Goal: Task Accomplishment & Management: Use online tool/utility

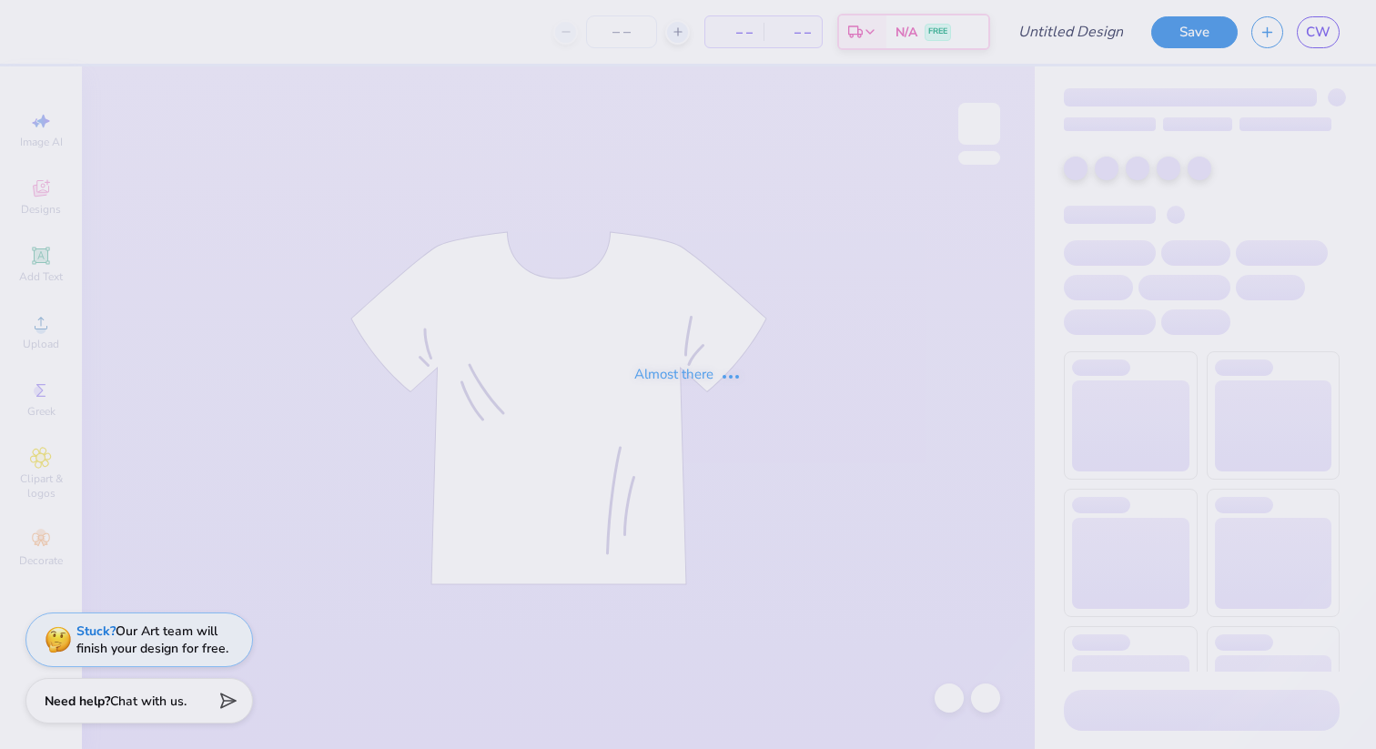
type input "DDD Xmas"
type input "60"
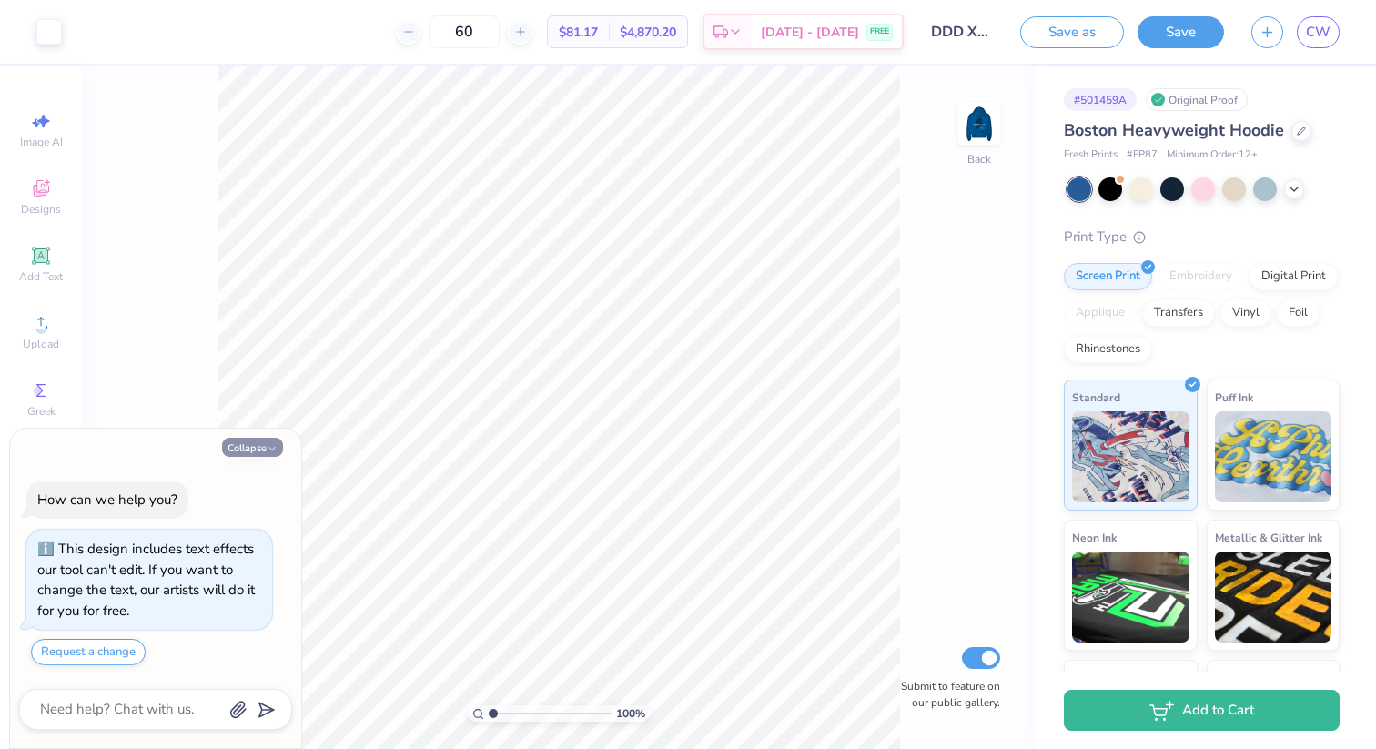
click at [245, 454] on button "Collapse" at bounding box center [252, 447] width 61 height 19
type textarea "x"
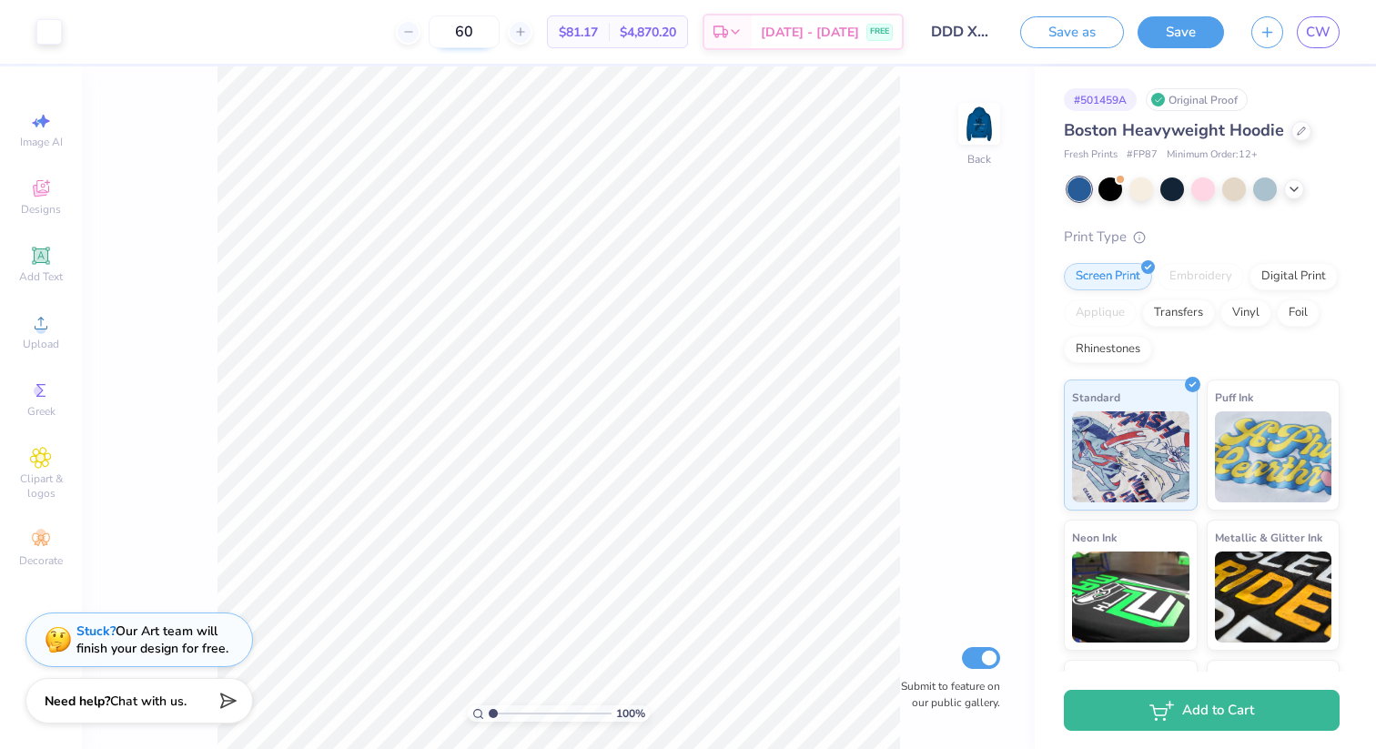
drag, startPoint x: 507, startPoint y: 36, endPoint x: 473, endPoint y: 38, distance: 33.7
click at [473, 38] on input "60" at bounding box center [464, 31] width 71 height 33
type input "25"
click at [1296, 184] on icon at bounding box center [1293, 187] width 15 height 15
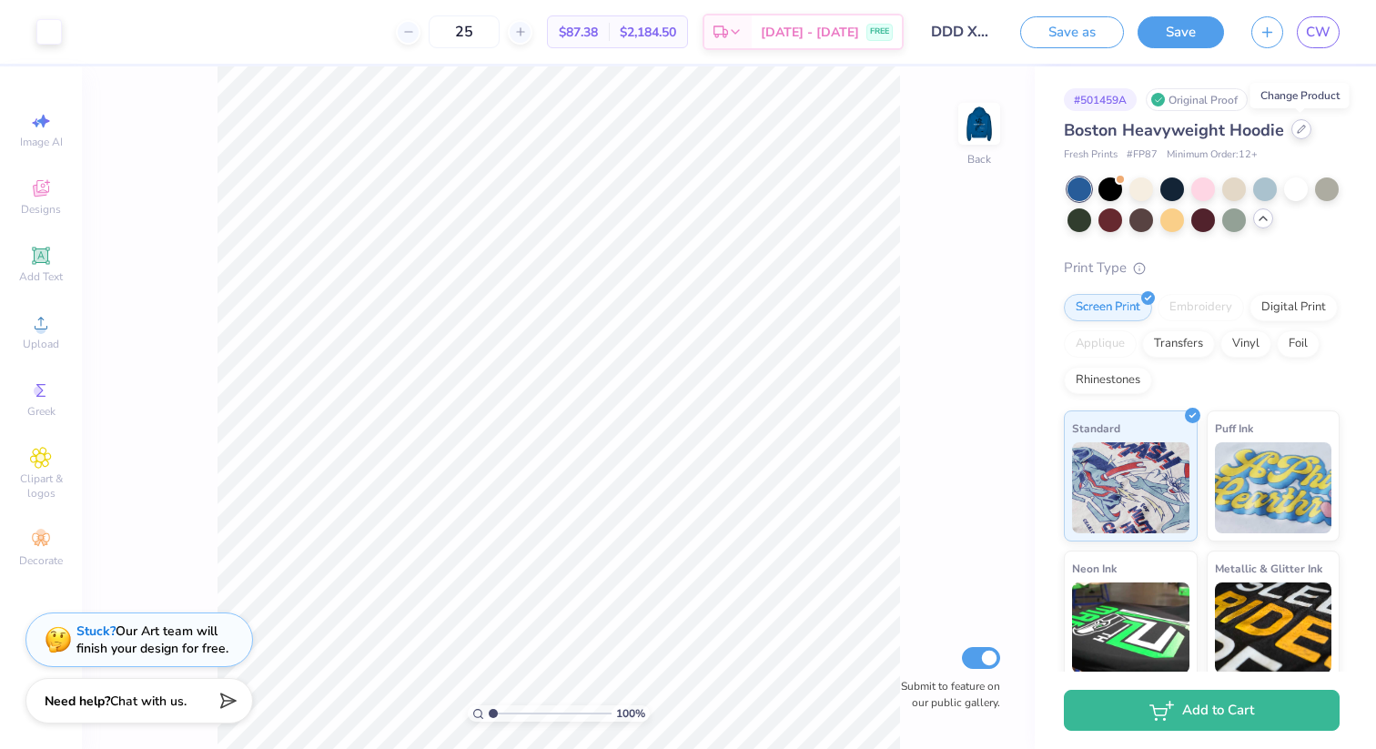
click at [1297, 131] on icon at bounding box center [1300, 129] width 7 height 7
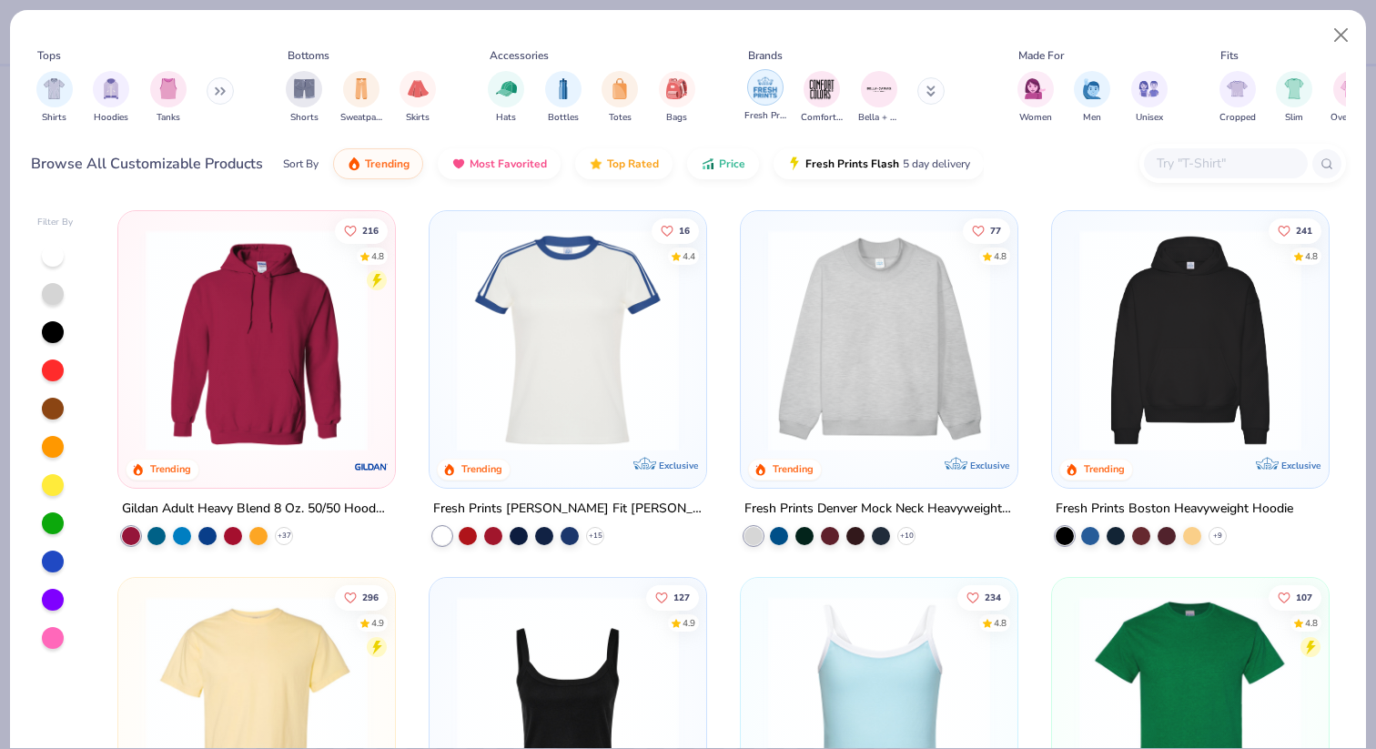
click at [772, 90] on img "filter for Fresh Prints" at bounding box center [764, 87] width 27 height 27
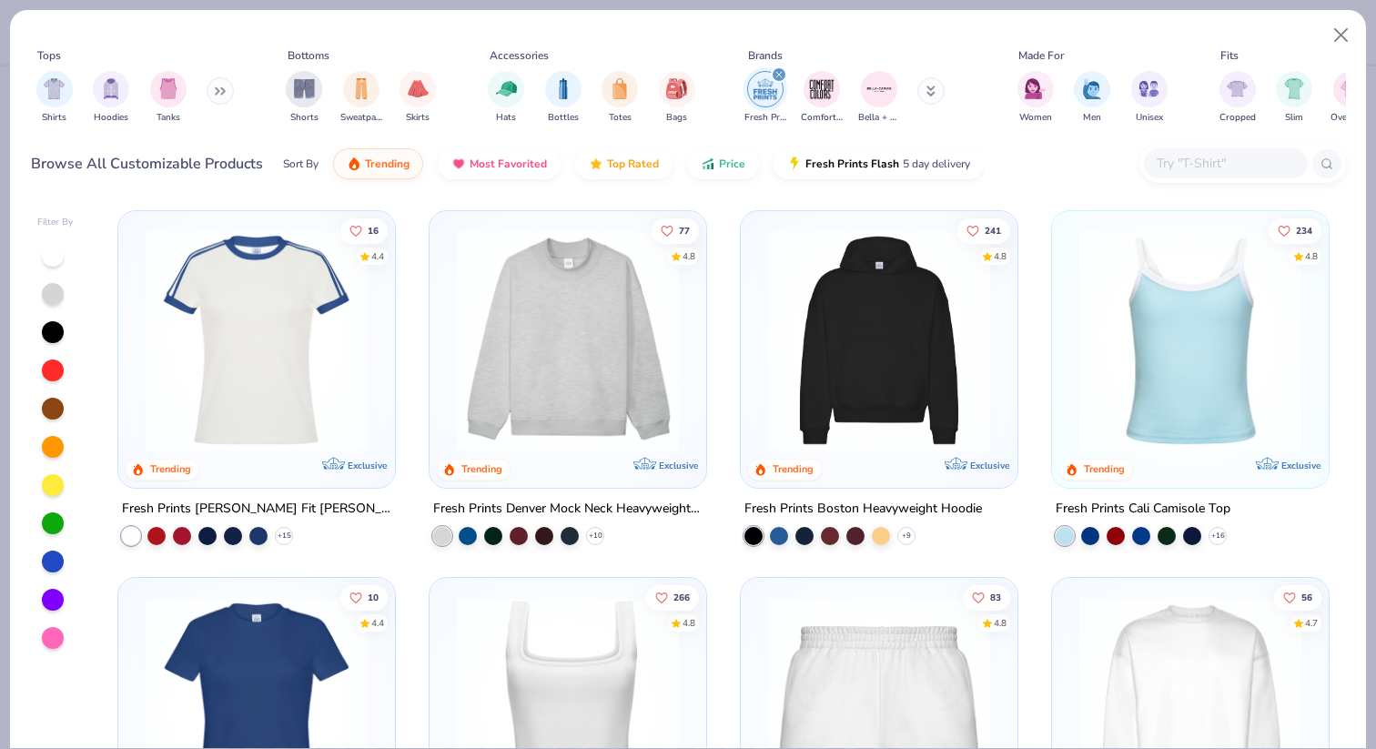
click at [619, 313] on img at bounding box center [568, 340] width 240 height 222
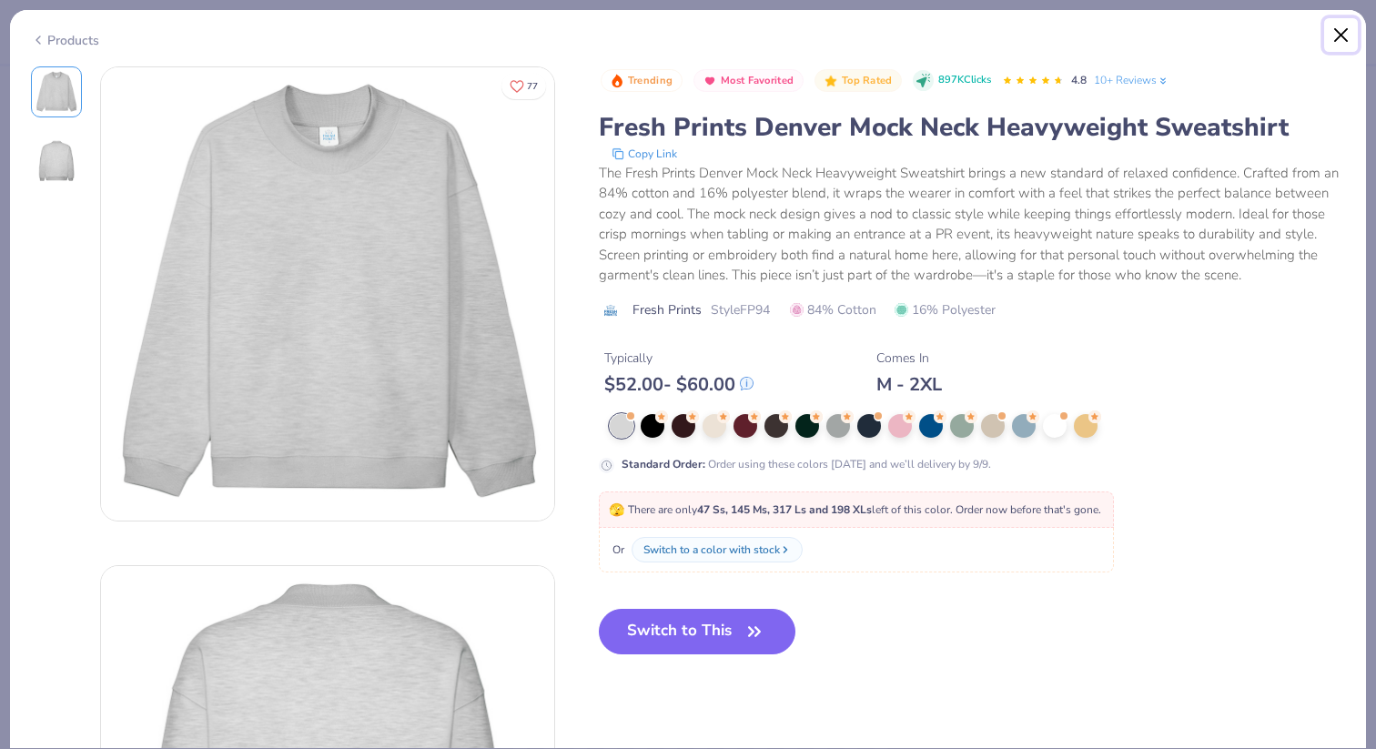
click at [1342, 34] on button "Close" at bounding box center [1341, 35] width 35 height 35
